Goal: Task Accomplishment & Management: Manage account settings

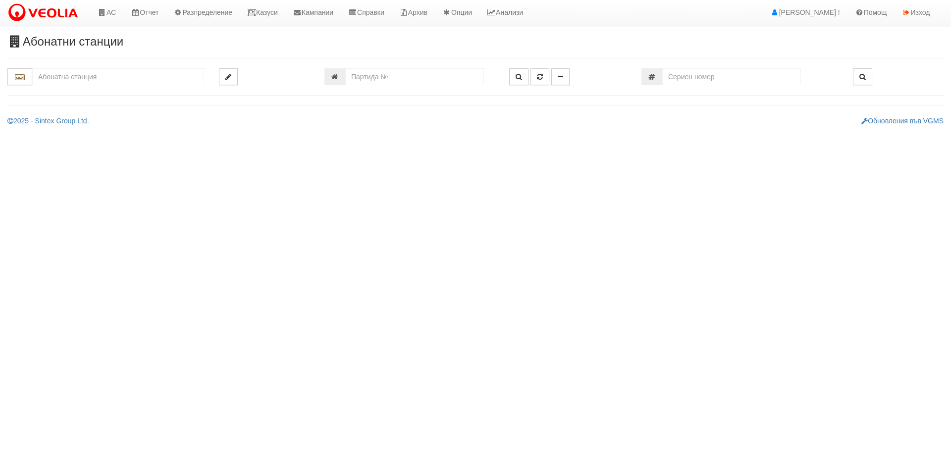
click at [275, 14] on link "Казуси" at bounding box center [263, 12] width 46 height 25
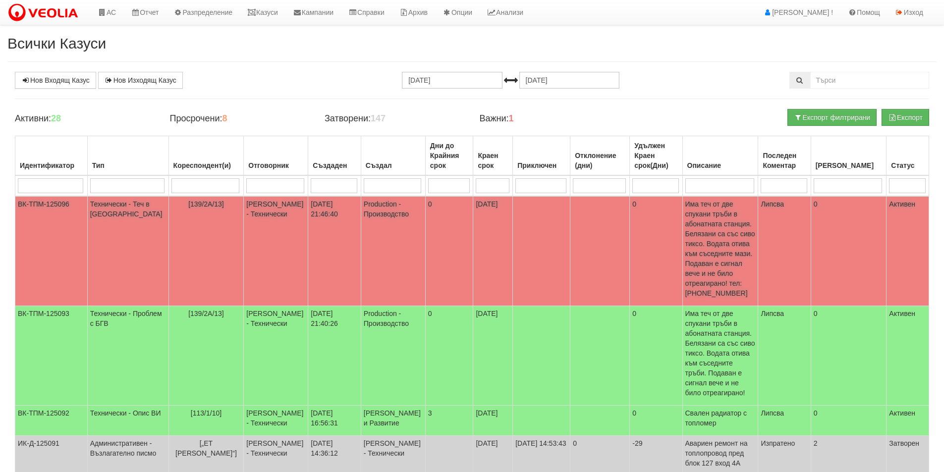
click at [392, 231] on td "Production - Производство" at bounding box center [393, 251] width 64 height 110
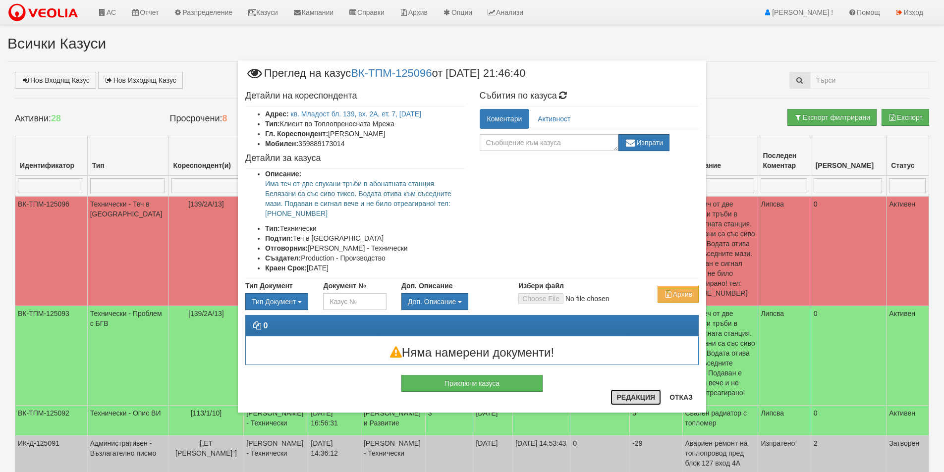
click at [642, 397] on button "Редакция" at bounding box center [635, 397] width 51 height 16
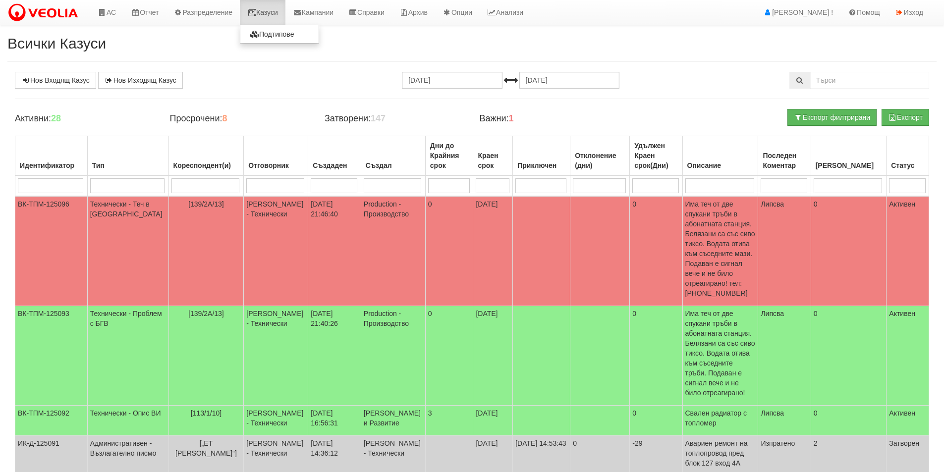
click at [279, 17] on link "Казуси" at bounding box center [263, 12] width 46 height 25
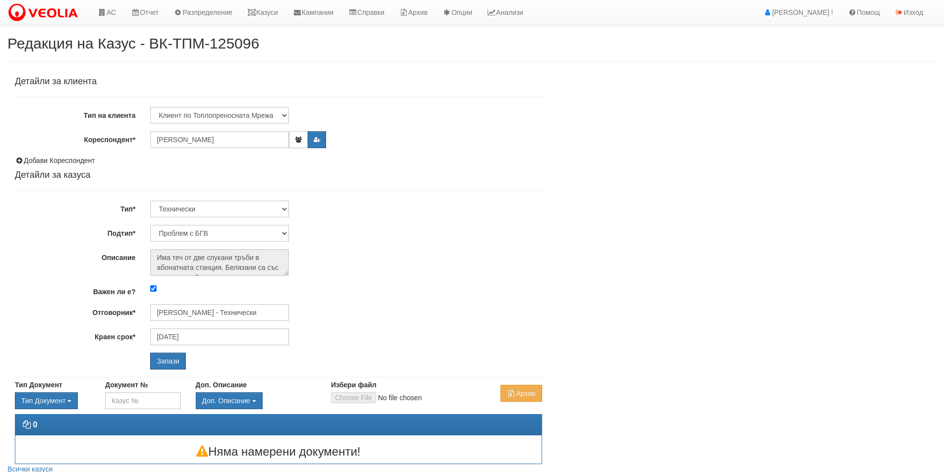
click at [155, 292] on div at bounding box center [346, 288] width 406 height 11
click at [155, 289] on input "Важен ли е?" at bounding box center [153, 288] width 6 height 6
checkbox input "false"
click at [174, 361] on input "Запази" at bounding box center [168, 361] width 36 height 17
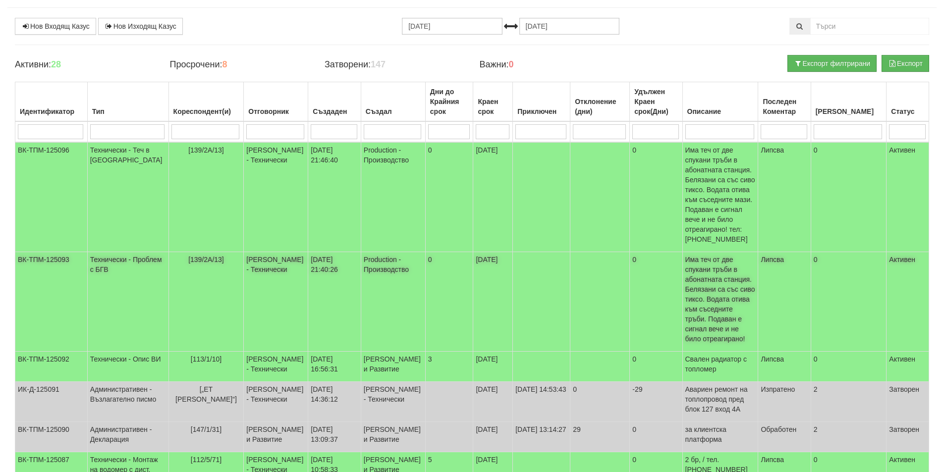
scroll to position [99, 0]
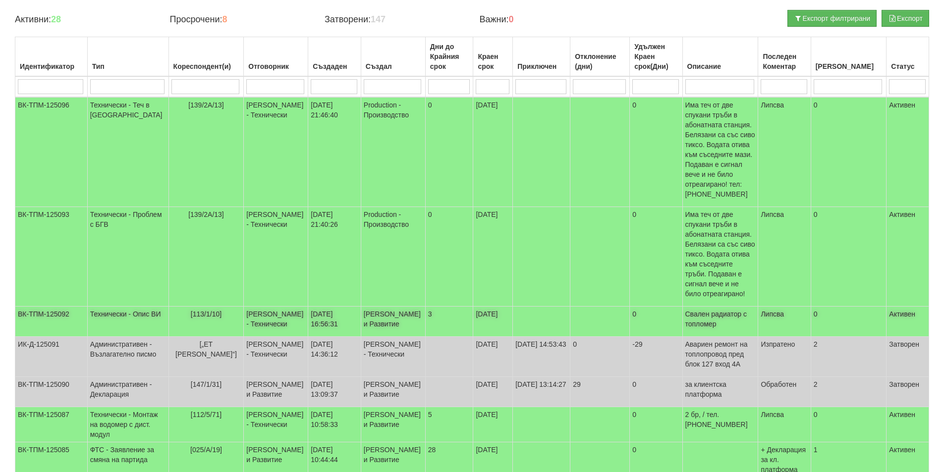
click at [329, 307] on td "[DATE] 16:56:31" at bounding box center [334, 322] width 53 height 30
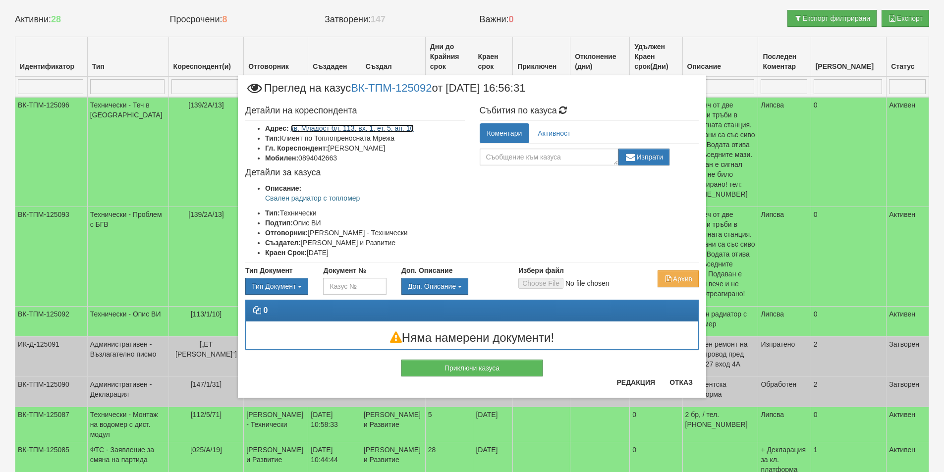
click at [328, 126] on link "кв. Младост бл. 113, вх. 1, ет. 5, ап. 10" at bounding box center [352, 128] width 123 height 8
click at [641, 380] on button "Редакция" at bounding box center [635, 382] width 51 height 16
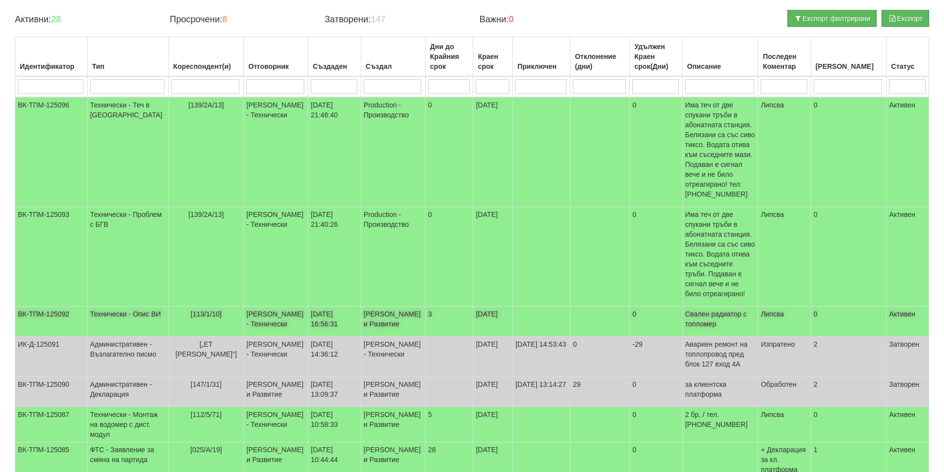
click at [521, 307] on td at bounding box center [541, 322] width 57 height 30
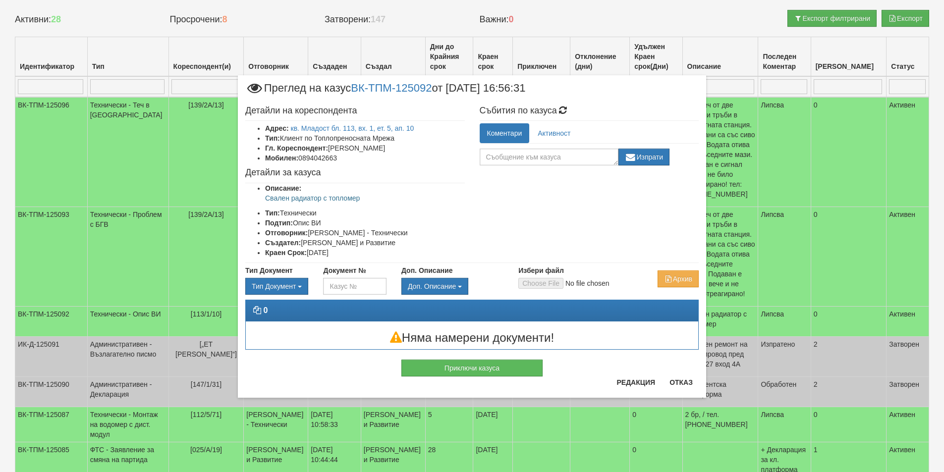
click at [579, 166] on div "Детайли на кореспондента Адрес: кв. Младост бл. 113, вх. 1, ет. 5, ап. 10 Тип: …" at bounding box center [472, 182] width 468 height 162
click at [576, 160] on textarea at bounding box center [548, 157] width 139 height 17
type textarea "Съставяне на КПК по ценоразпис."
click at [642, 150] on button "Изпрати" at bounding box center [644, 157] width 52 height 17
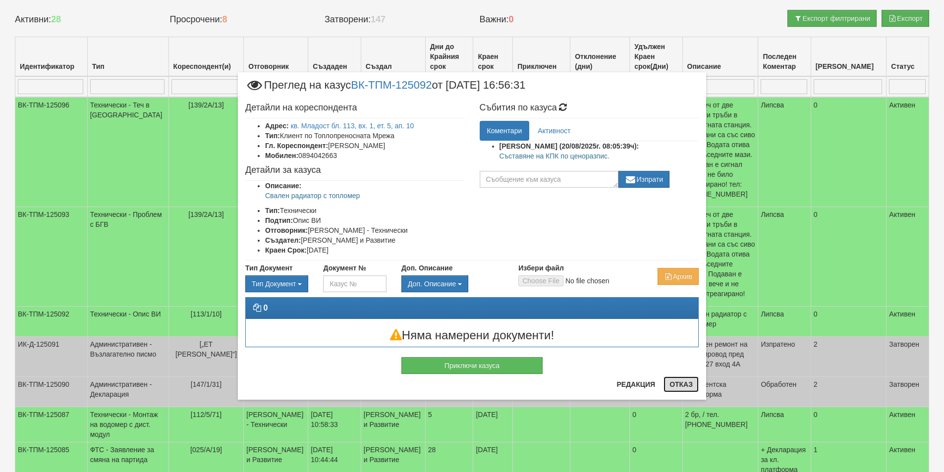
click at [688, 379] on button "Отказ" at bounding box center [680, 384] width 35 height 16
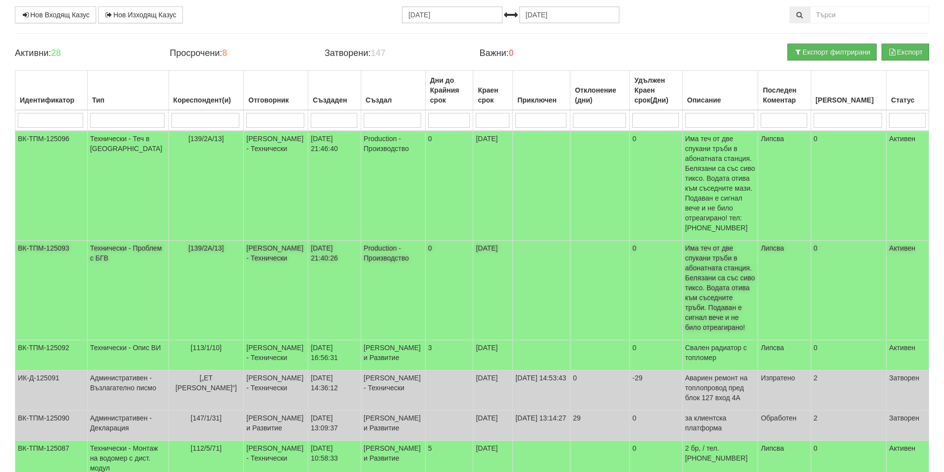
scroll to position [0, 0]
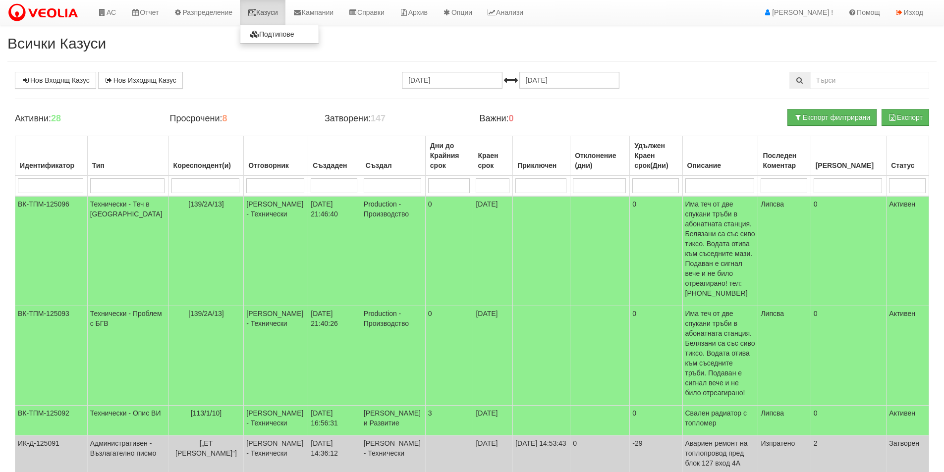
click at [273, 10] on link "Казуси" at bounding box center [263, 12] width 46 height 25
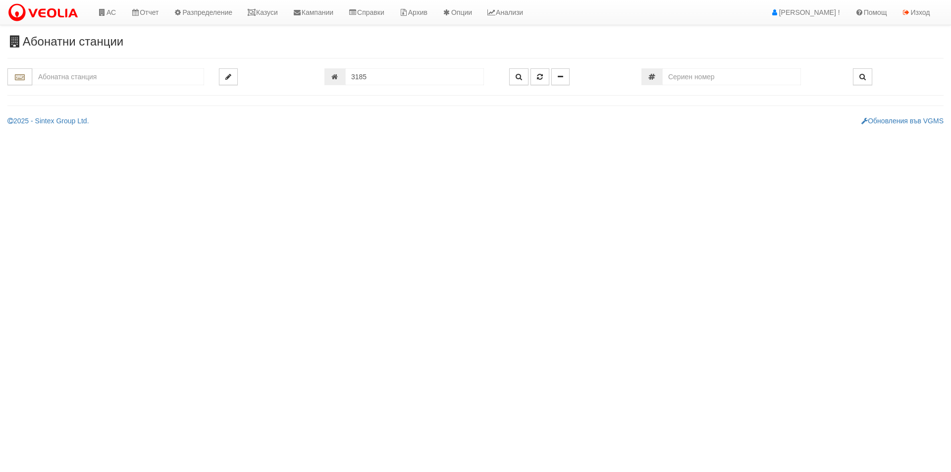
type input "113/1,2 - "[PERSON_NAME] [GEOGRAPHIC_DATA] " ЕАД"
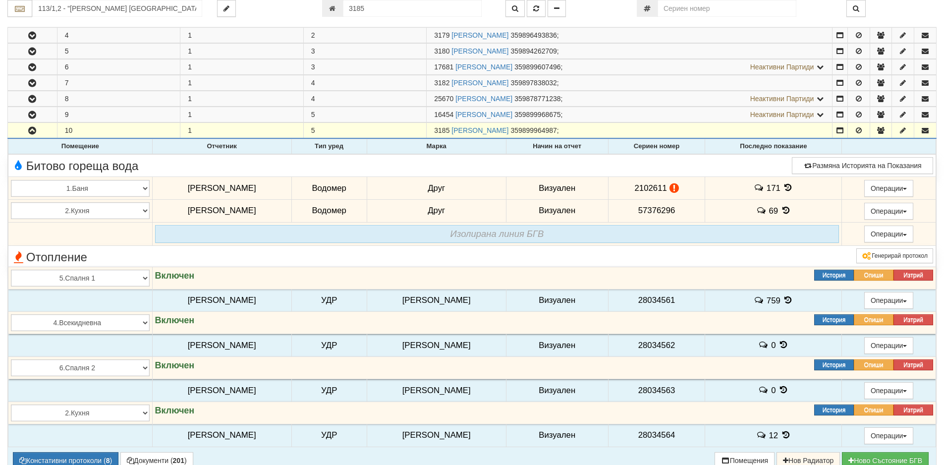
scroll to position [239, 0]
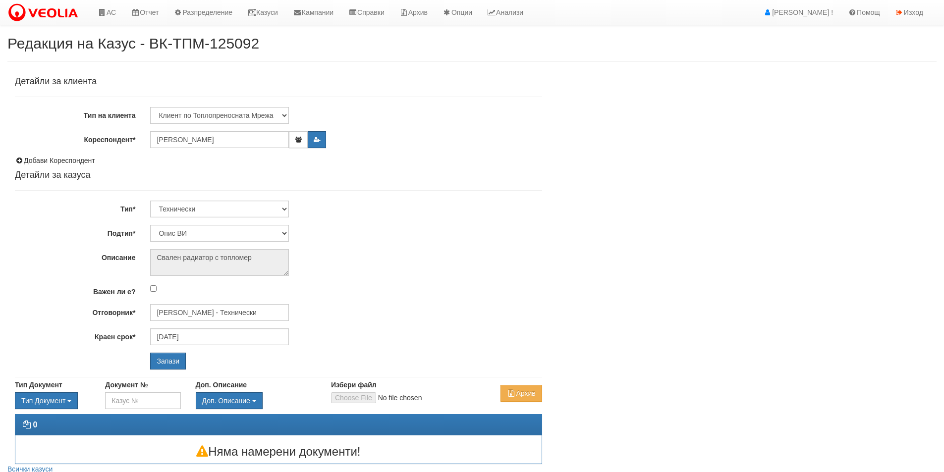
select select "Опис ВИ"
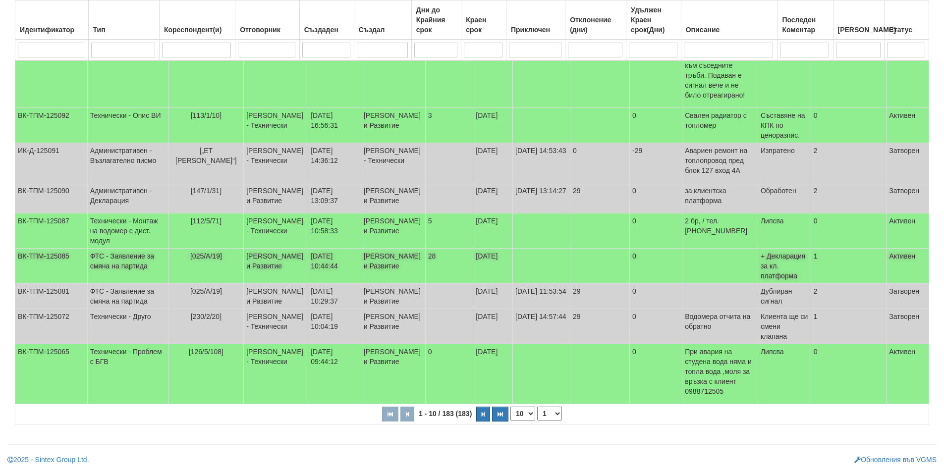
scroll to position [322, 0]
